Goal: Use online tool/utility

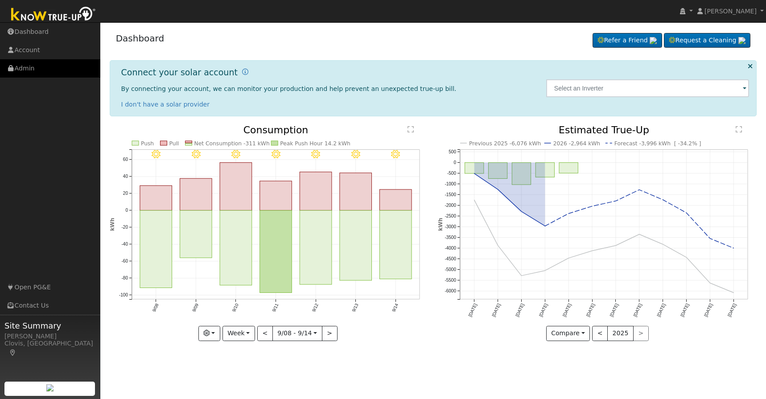
click at [27, 65] on link "Admin" at bounding box center [50, 68] width 100 height 18
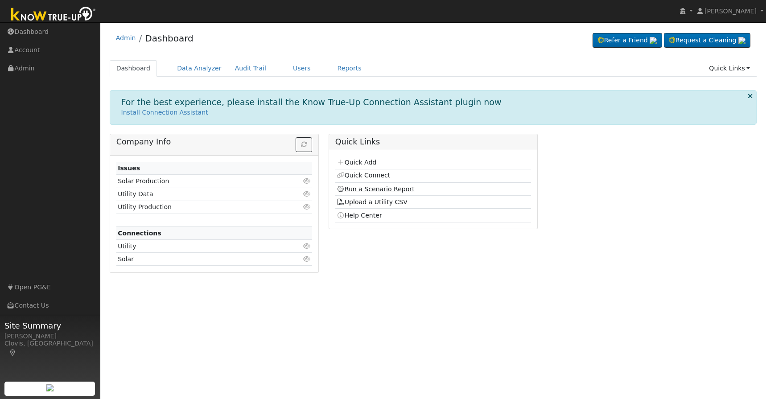
click at [357, 190] on link "Run a Scenario Report" at bounding box center [376, 189] width 78 height 7
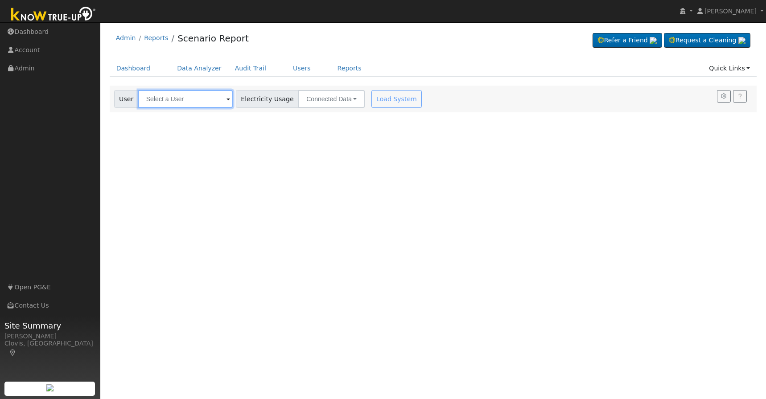
click at [181, 101] on input "text" at bounding box center [185, 99] width 95 height 18
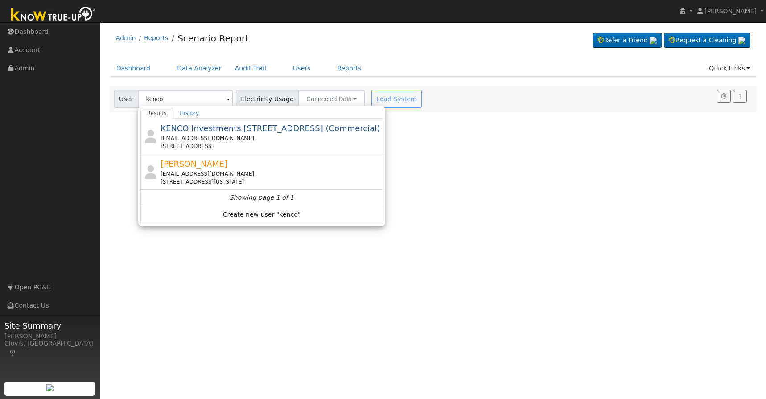
click at [229, 137] on div "krbtrojan@aol.com" at bounding box center [271, 138] width 221 height 8
type input "KENCO Investments 275 S Madera Ave & 441 S Madera Ave (Commercial)"
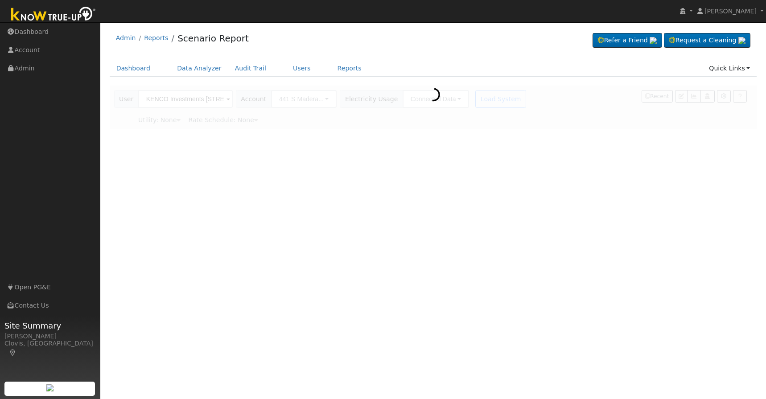
type input "Pacific Gas & Electric"
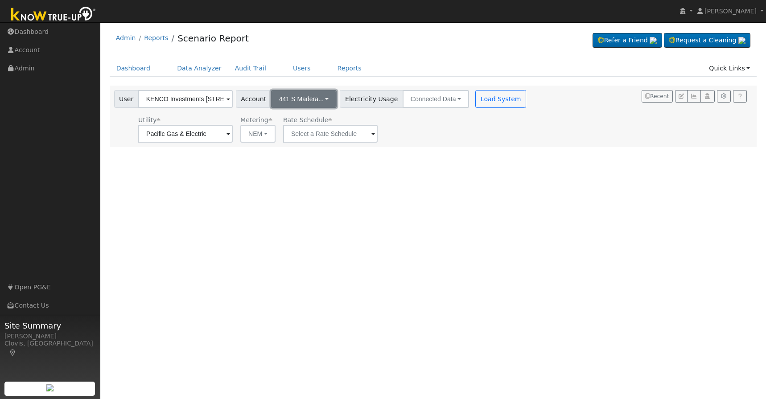
click at [309, 103] on button "441 S Madera..." at bounding box center [304, 99] width 66 height 18
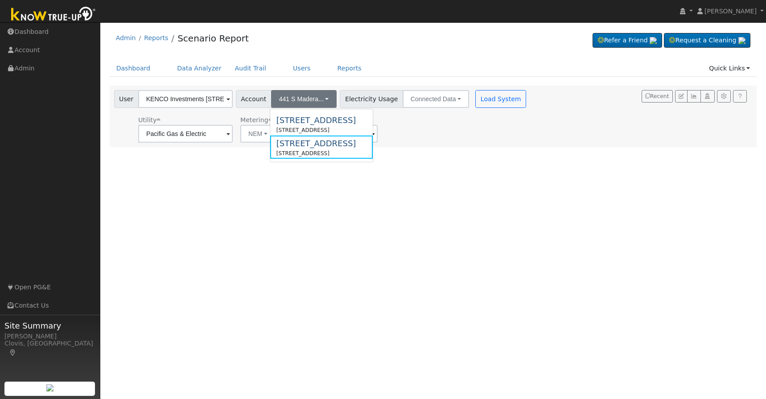
click at [311, 123] on div "275 S Madera Ave" at bounding box center [316, 120] width 79 height 12
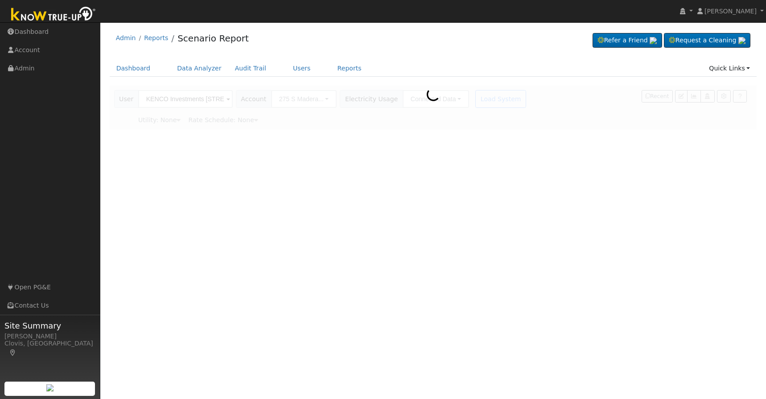
type input "Pacific Gas & Electric"
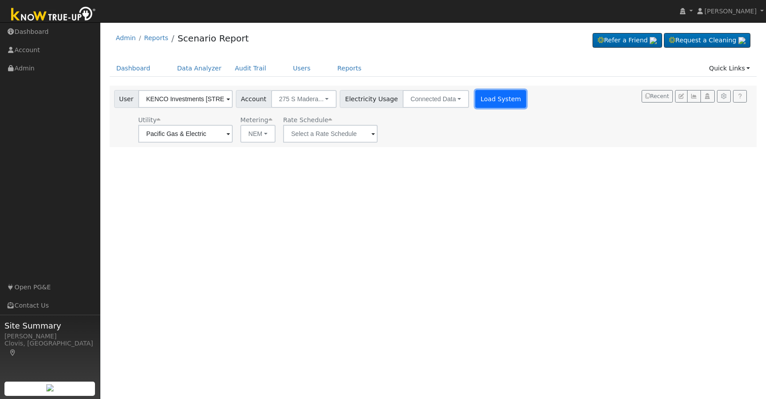
click at [482, 103] on button "Load System" at bounding box center [500, 99] width 51 height 18
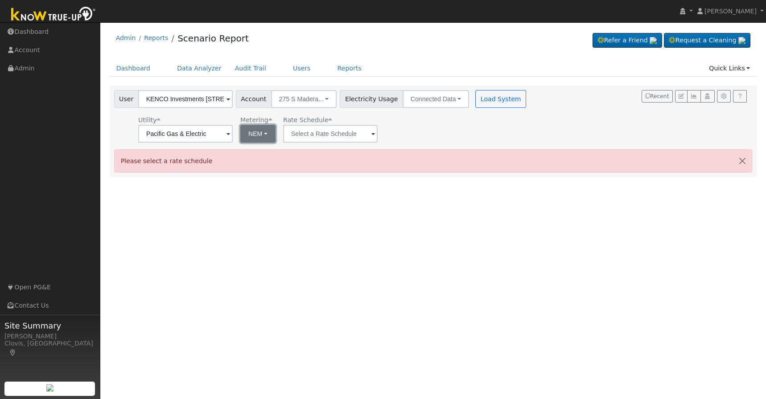
click at [241, 137] on button "NEM" at bounding box center [257, 134] width 35 height 18
click at [253, 150] on link "NEM" at bounding box center [263, 153] width 62 height 12
click at [300, 137] on input "text" at bounding box center [330, 134] width 95 height 18
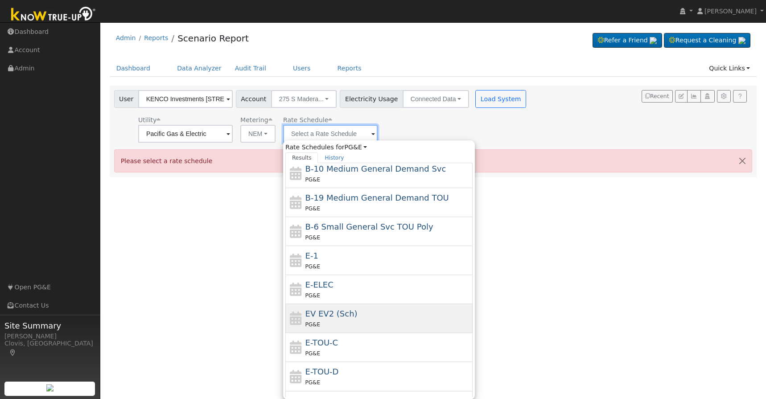
scroll to position [127, 0]
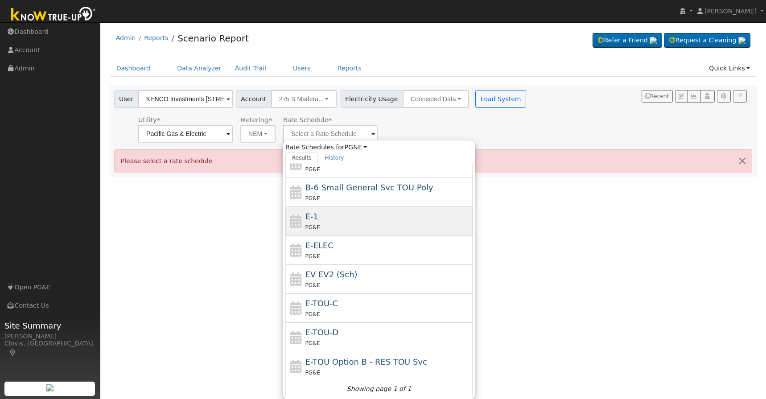
click at [342, 226] on div "PG&E" at bounding box center [388, 227] width 165 height 9
type input "E-1"
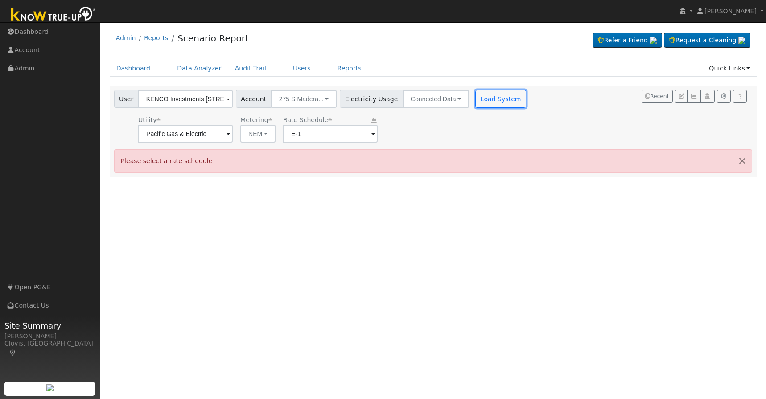
click at [497, 95] on button "Load System" at bounding box center [500, 99] width 51 height 18
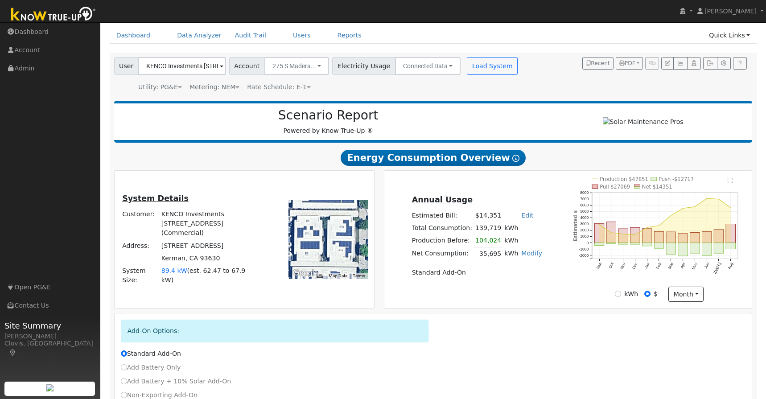
scroll to position [37, 0]
